Goal: Find specific page/section: Locate a particular part of the current website

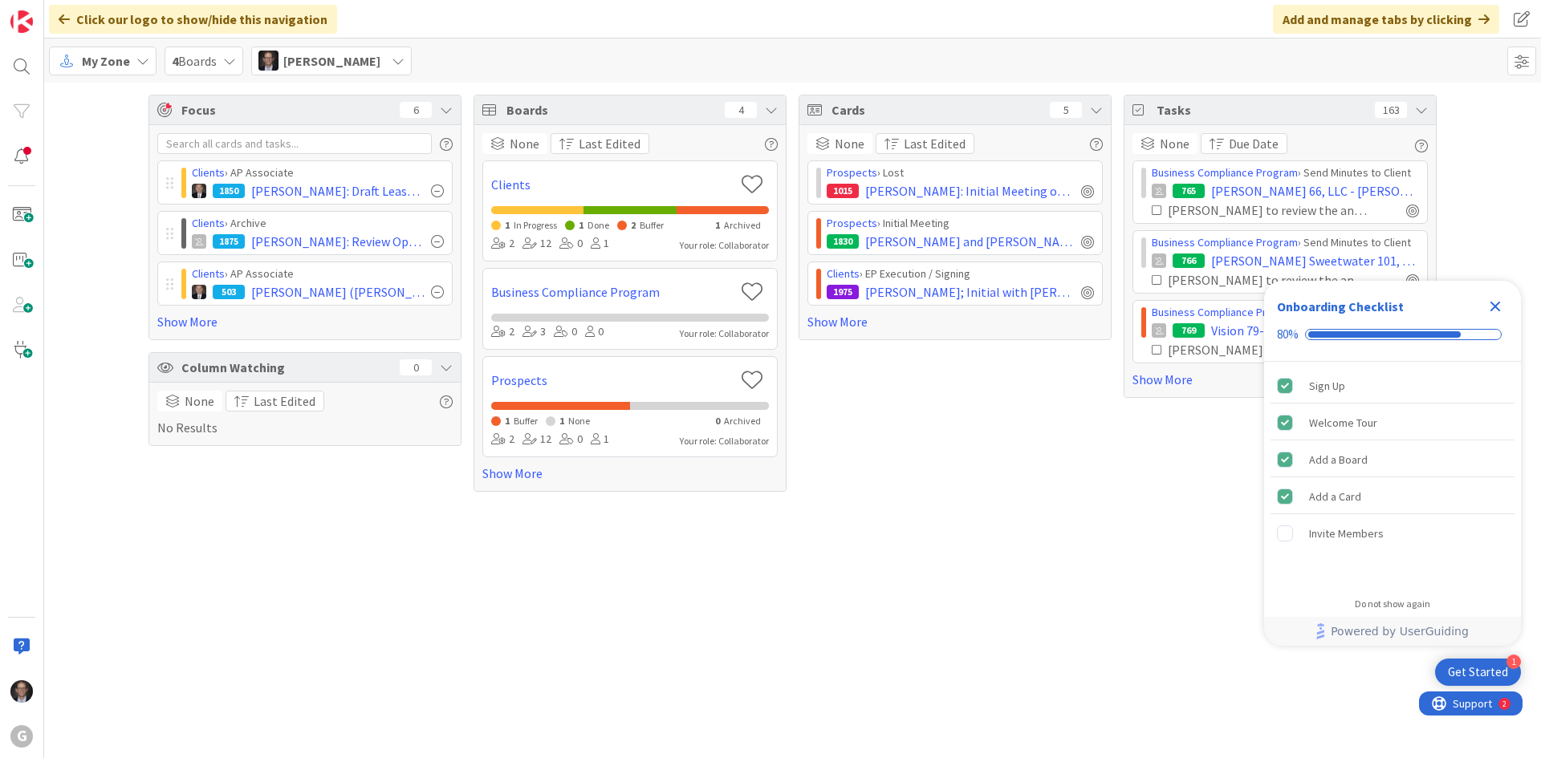
click at [100, 68] on span "My Zone" at bounding box center [106, 60] width 48 height 19
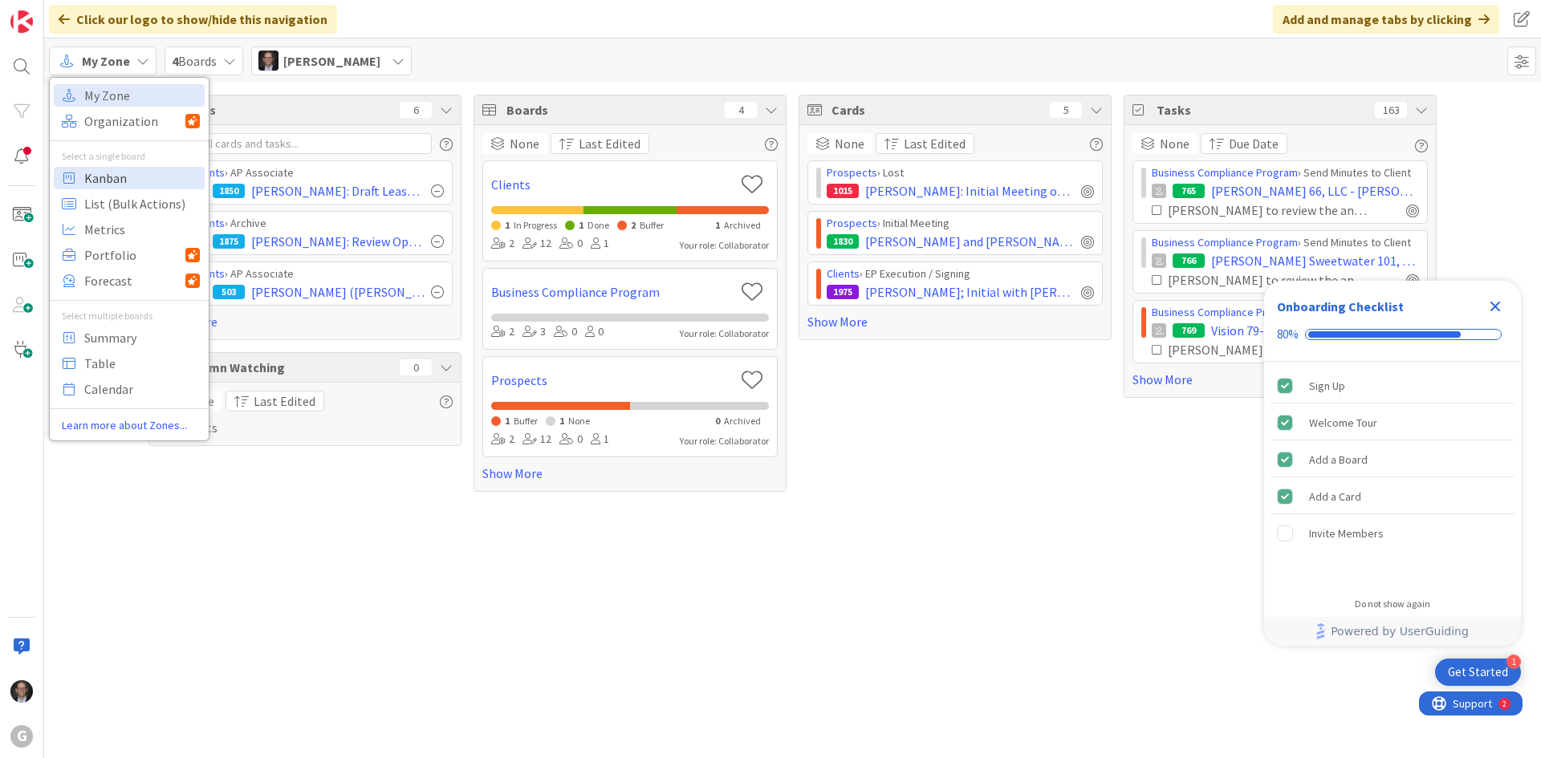
click at [114, 176] on span "Kanban" at bounding box center [142, 178] width 116 height 24
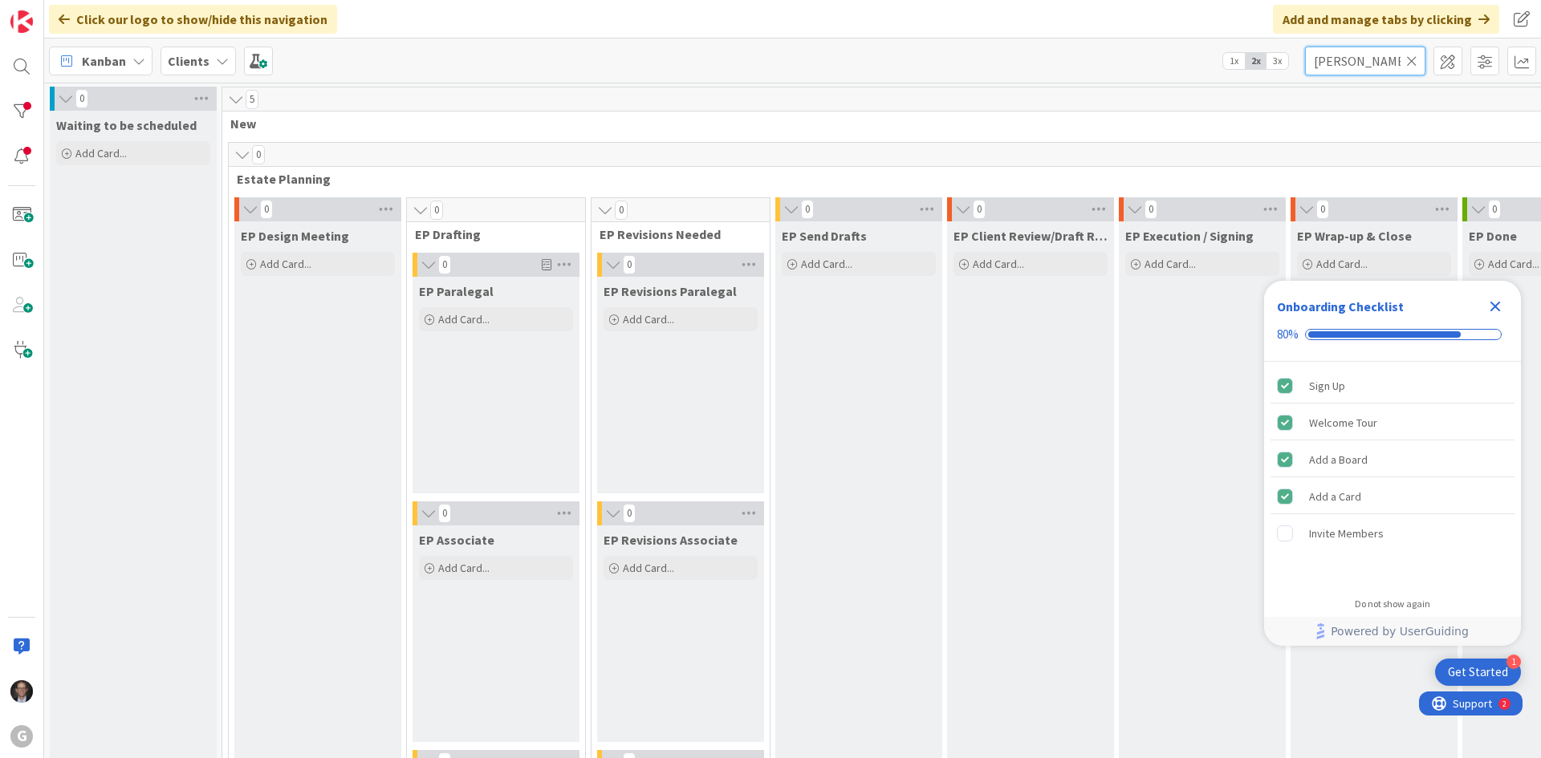
click at [1381, 61] on input "[PERSON_NAME]" at bounding box center [1365, 61] width 120 height 29
type input "[PERSON_NAME]"
click at [1494, 303] on icon "Close Checklist" at bounding box center [1494, 306] width 19 height 19
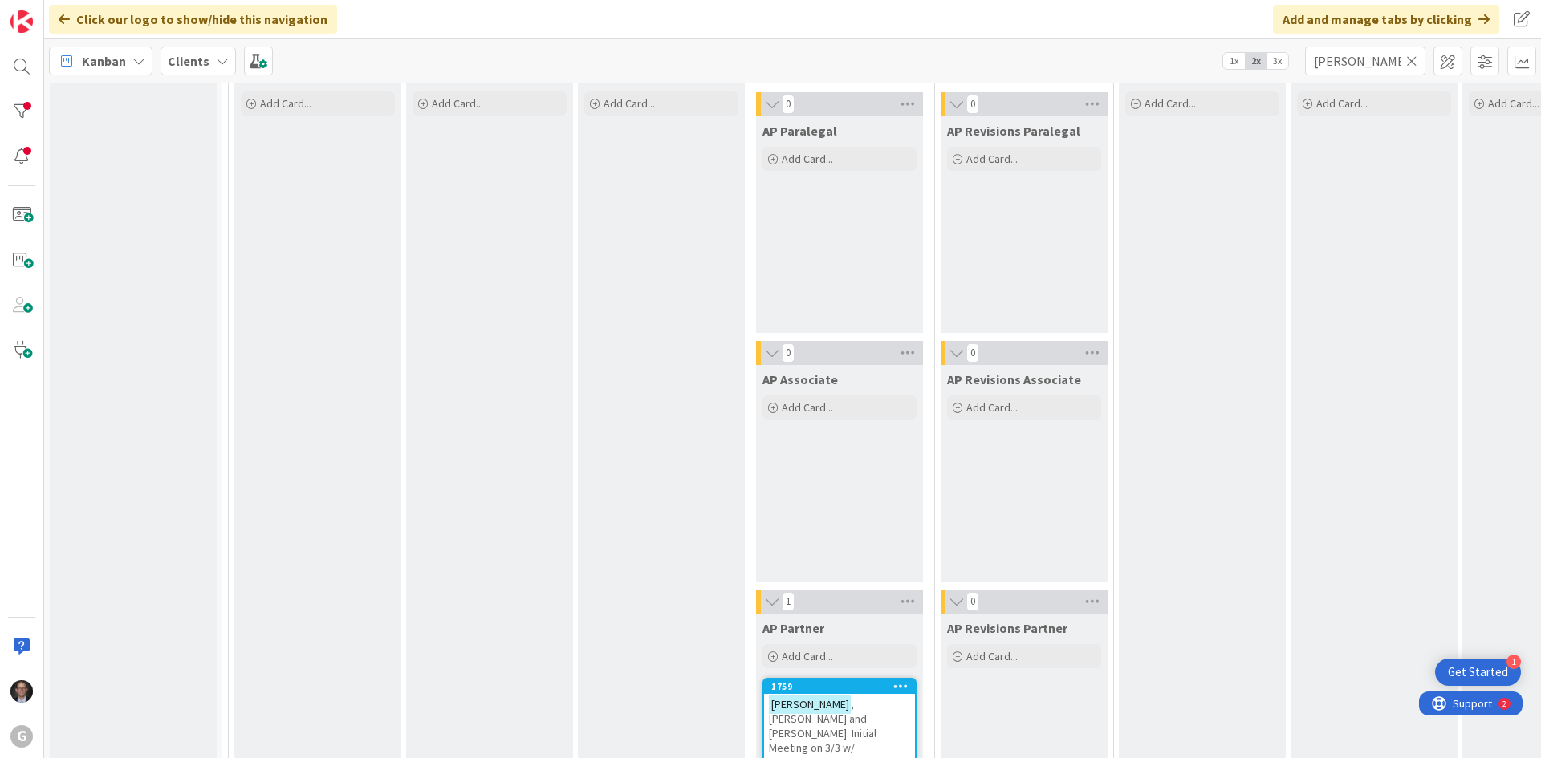
scroll to position [1605, 0]
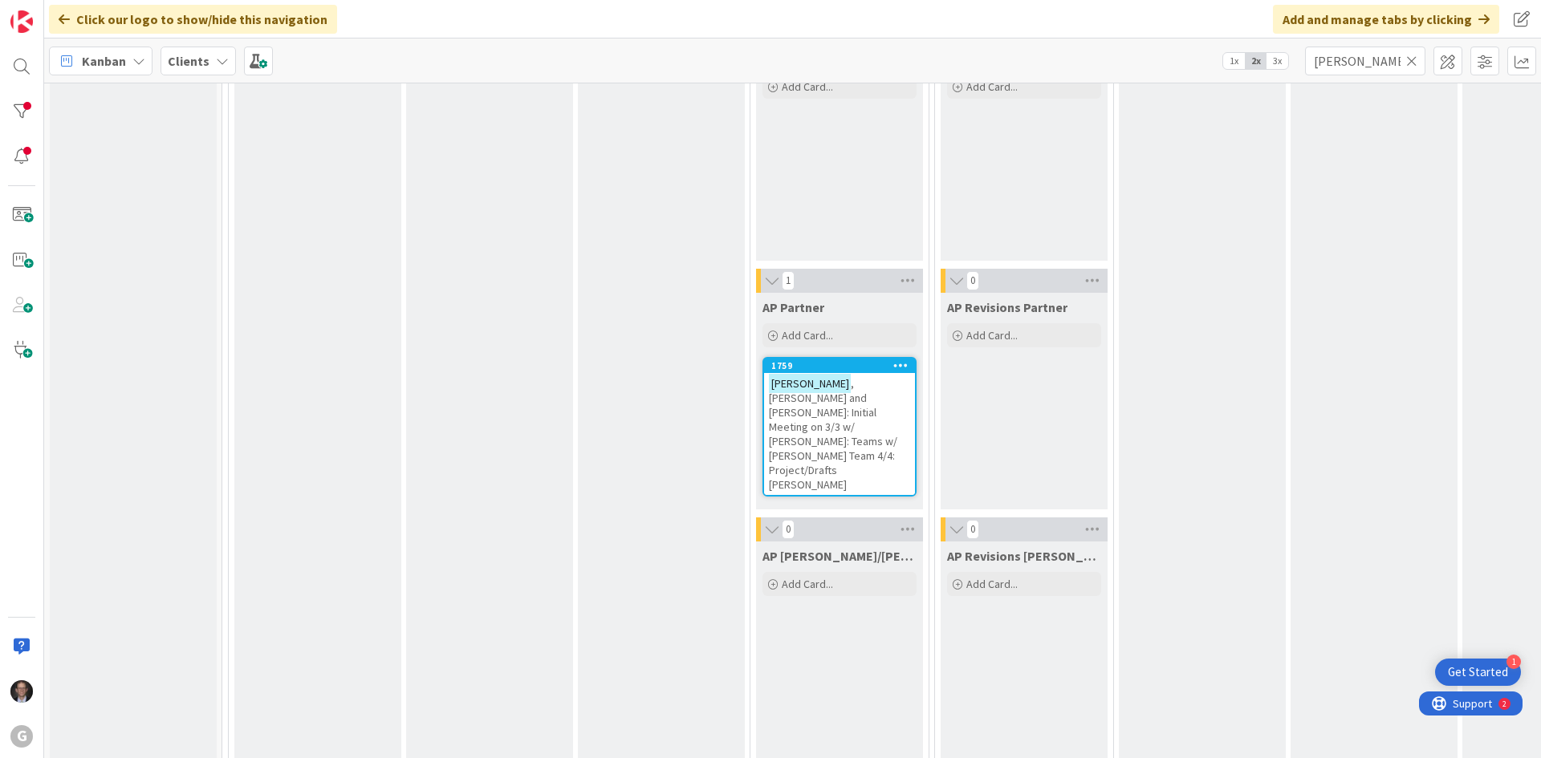
click at [831, 410] on span ", [PERSON_NAME] and [PERSON_NAME]: Initial Meeting on 3/3 w/ [PERSON_NAME]: Tea…" at bounding box center [833, 434] width 128 height 116
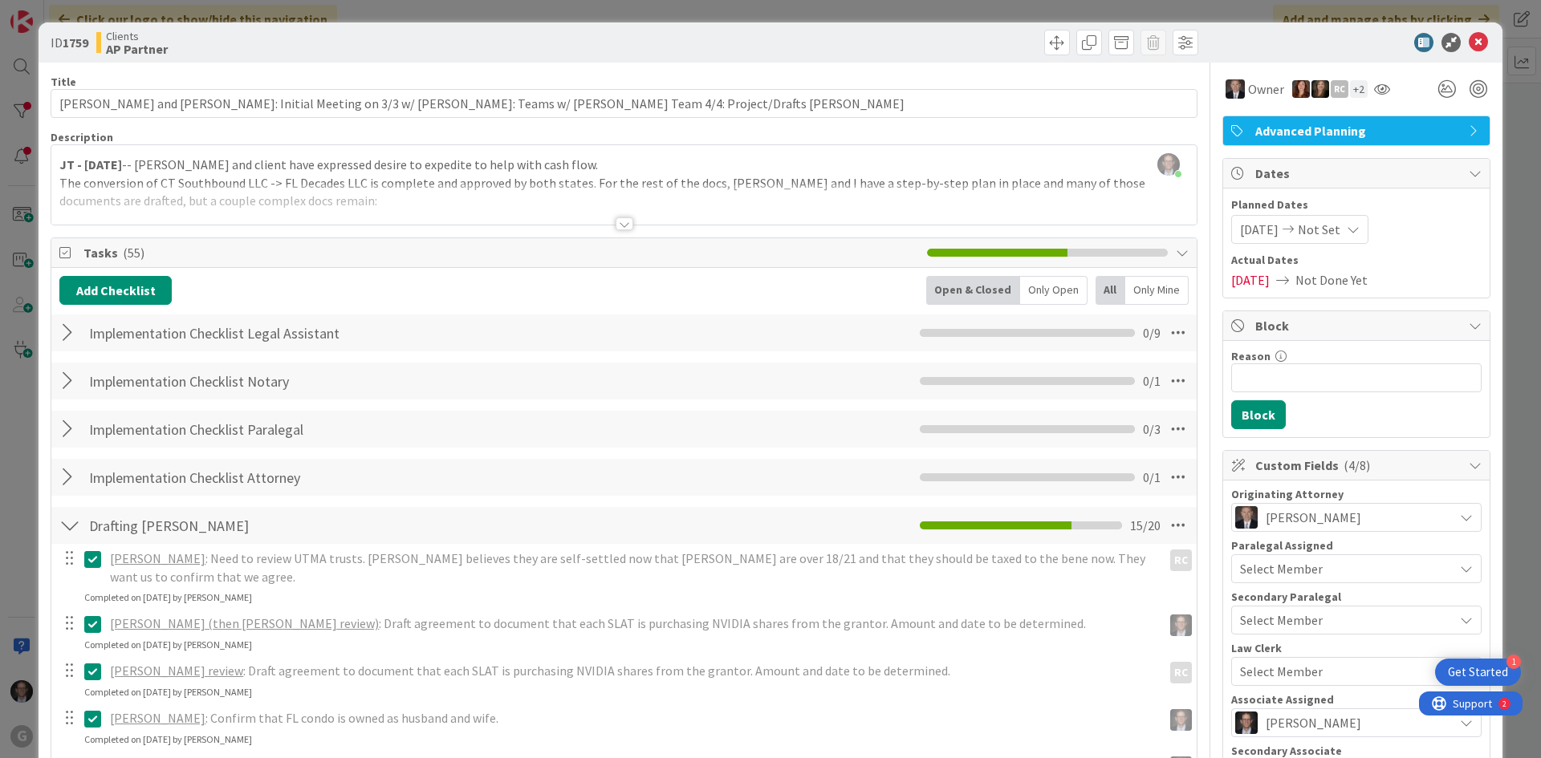
click at [619, 226] on div at bounding box center [625, 223] width 18 height 13
